Goal: Transaction & Acquisition: Purchase product/service

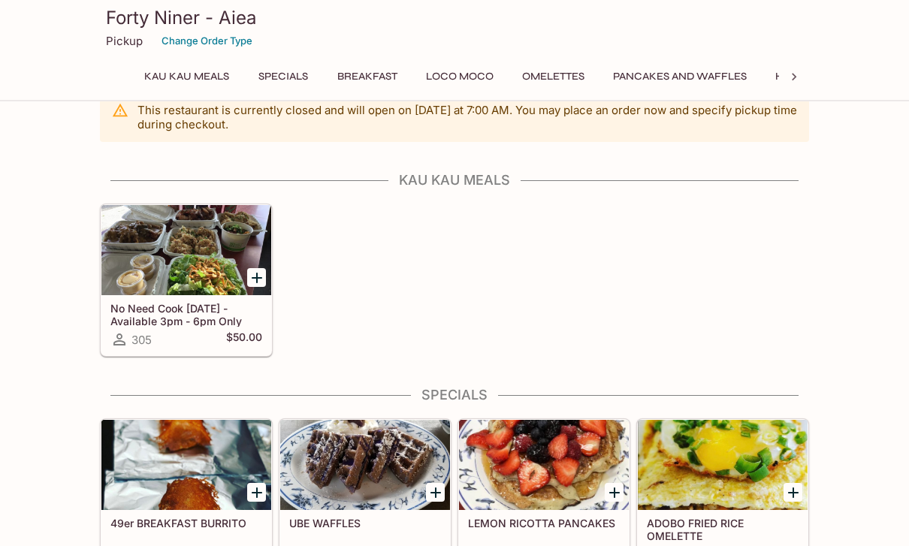
scroll to position [28, 0]
click at [125, 256] on div at bounding box center [186, 250] width 170 height 90
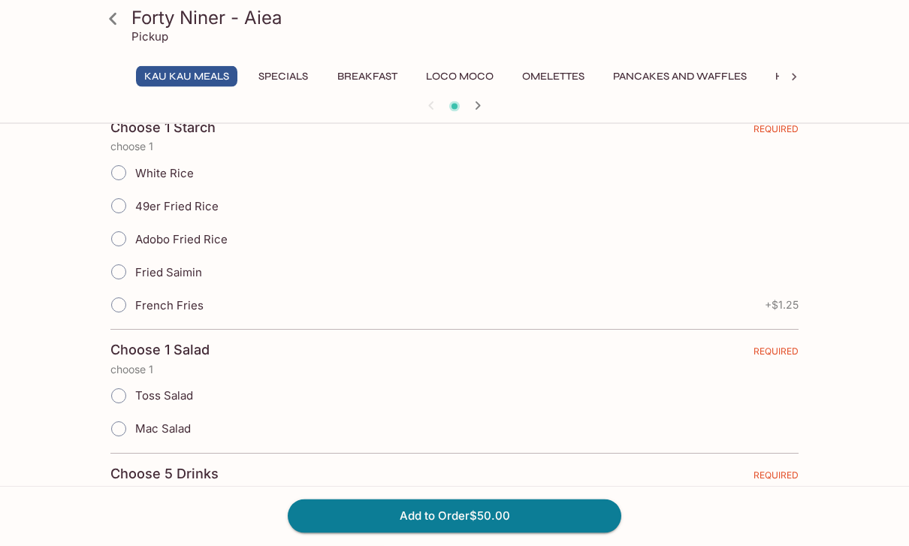
scroll to position [718, 0]
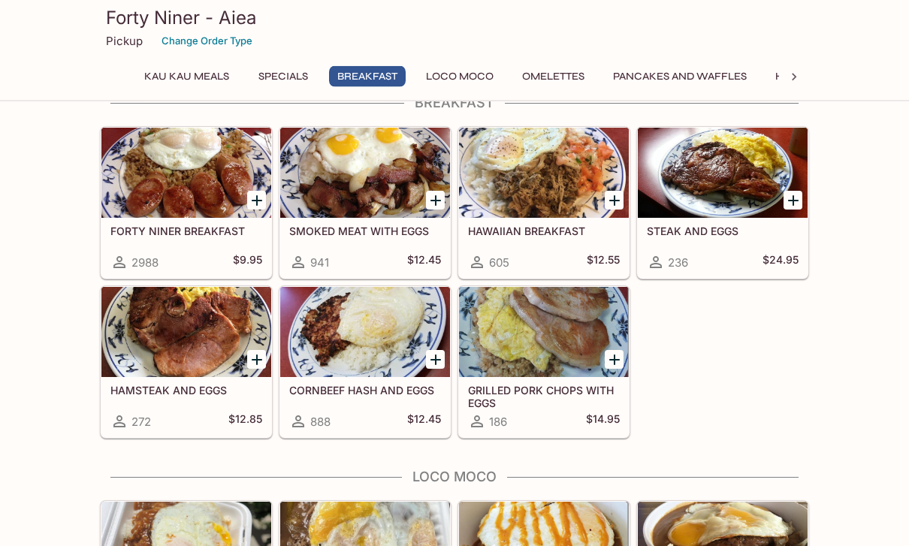
scroll to position [780, 0]
click at [717, 162] on div at bounding box center [723, 173] width 170 height 90
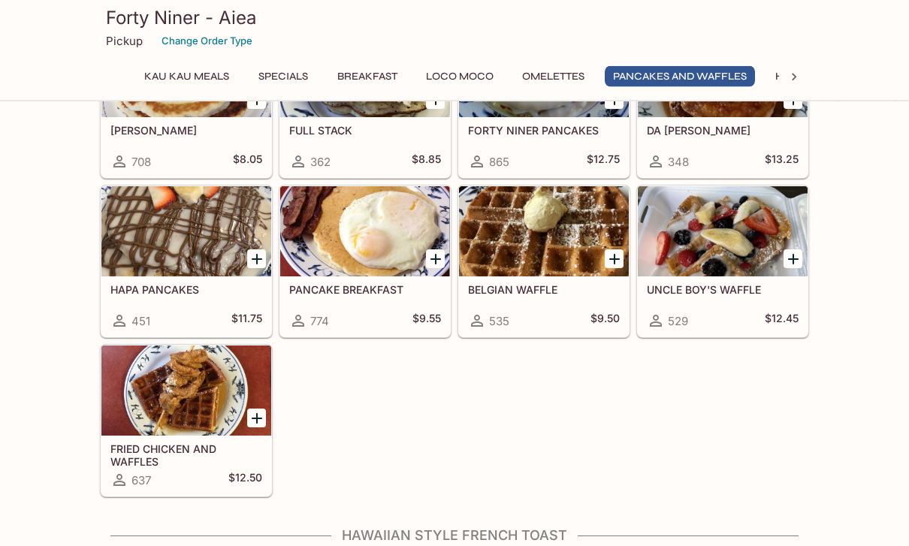
scroll to position [1844, 0]
click at [345, 231] on div at bounding box center [365, 231] width 170 height 90
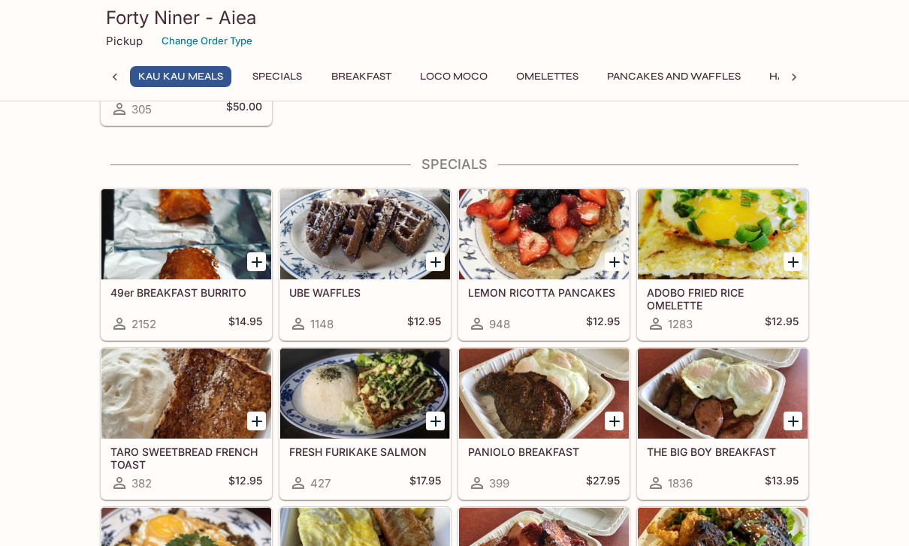
click at [141, 247] on div at bounding box center [186, 234] width 170 height 90
click at [298, 222] on div at bounding box center [365, 234] width 170 height 90
